Goal: Transaction & Acquisition: Purchase product/service

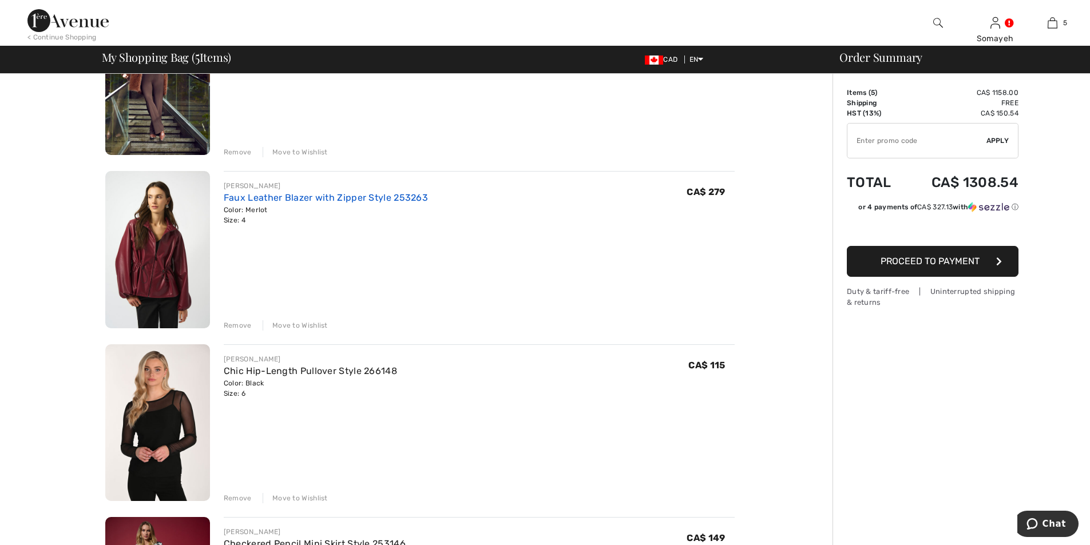
scroll to position [400, 0]
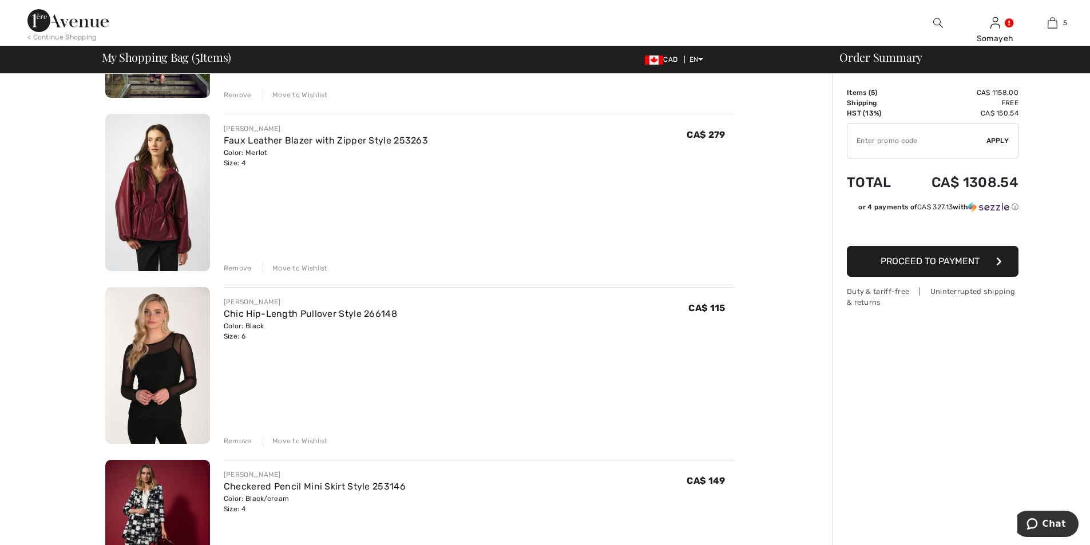
click at [156, 369] on img at bounding box center [157, 365] width 105 height 157
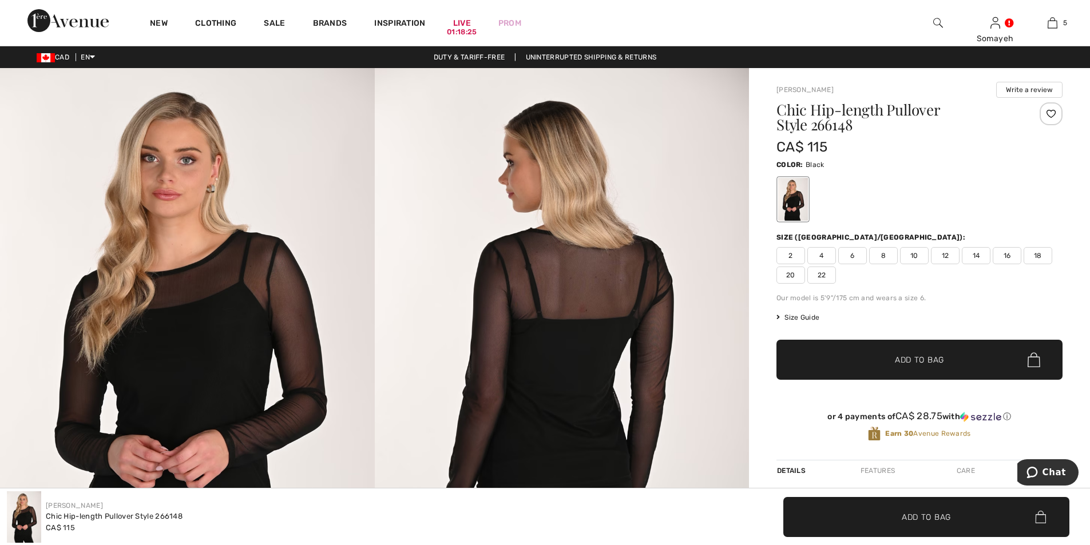
click at [192, 352] on img at bounding box center [187, 348] width 375 height 561
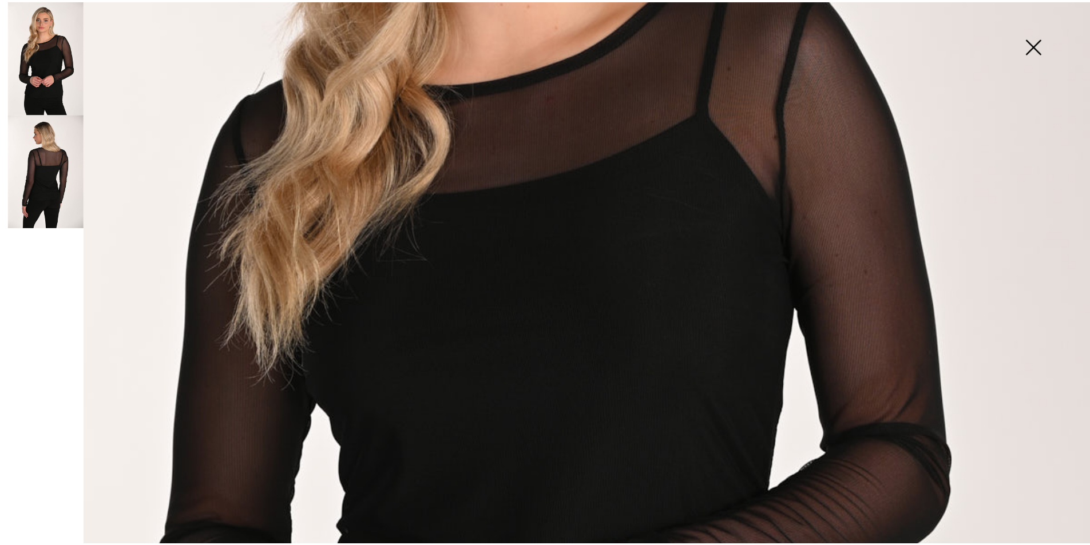
scroll to position [400, 0]
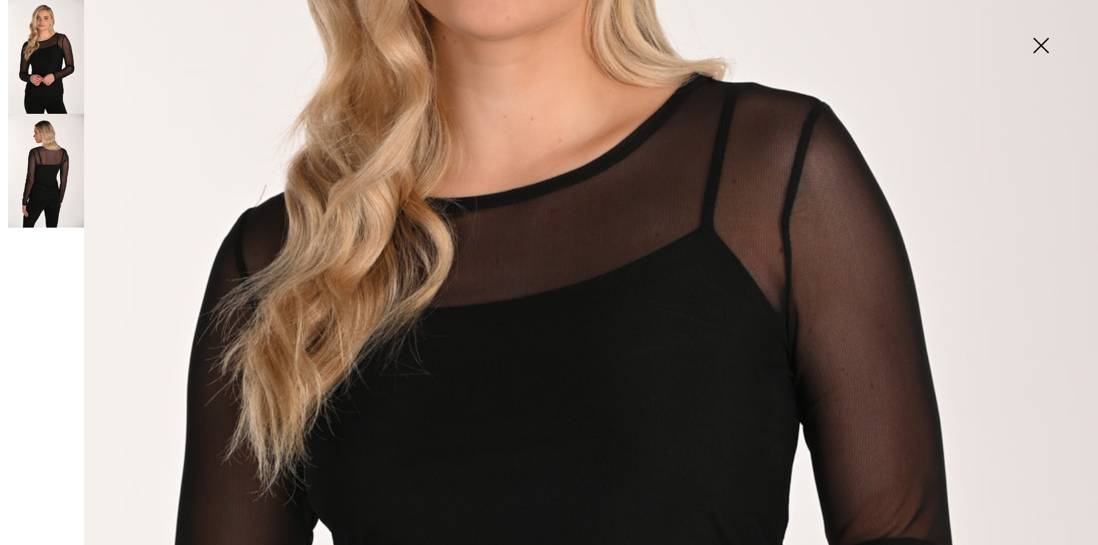
click at [56, 195] on img at bounding box center [46, 171] width 76 height 114
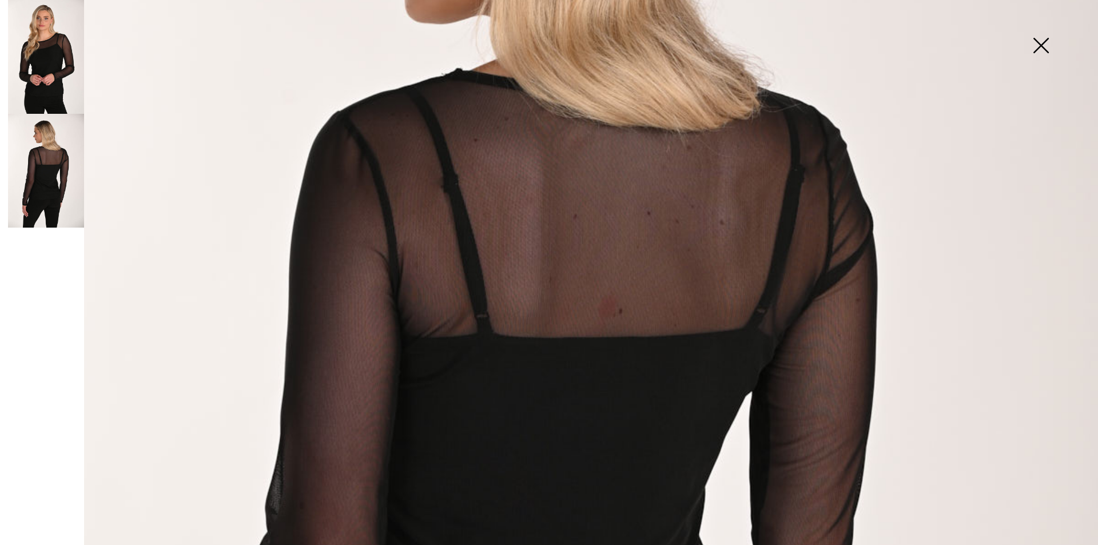
click at [1043, 49] on img at bounding box center [1040, 46] width 57 height 59
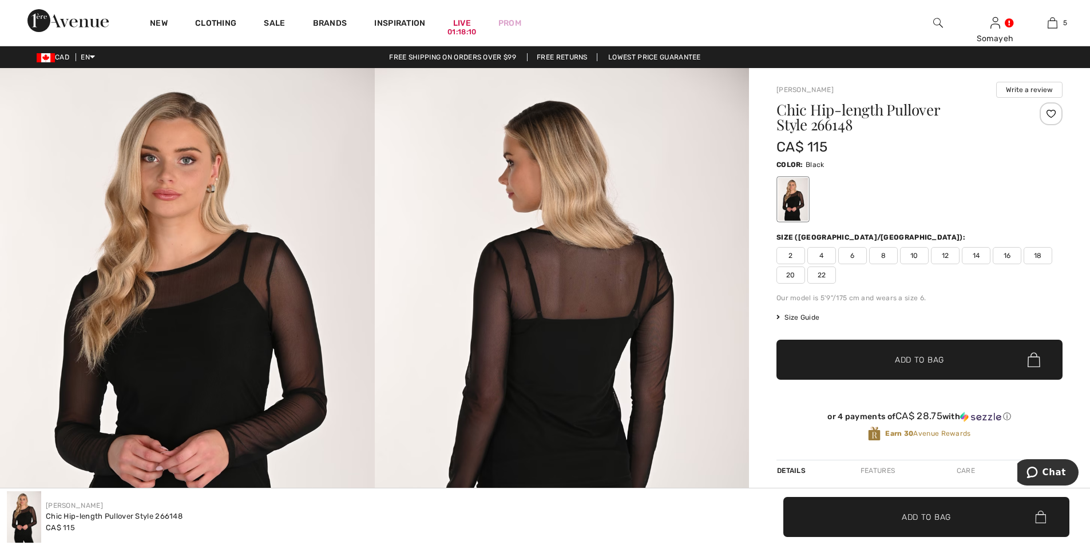
scroll to position [57, 0]
